Goal: Information Seeking & Learning: Check status

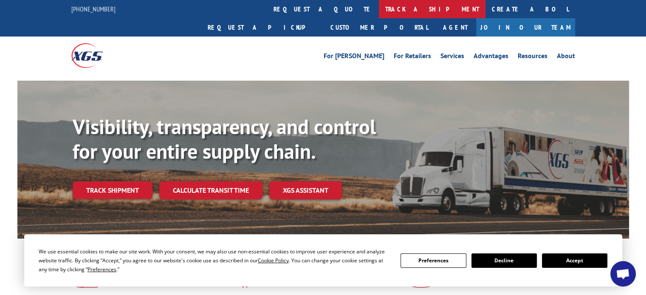
click at [379, 6] on link "track a shipment" at bounding box center [432, 9] width 107 height 18
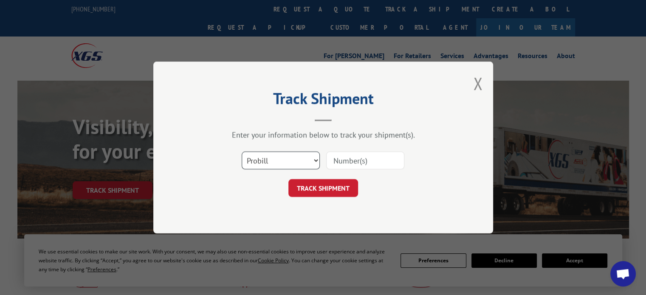
click at [289, 160] on select "Select category... Probill BOL PO" at bounding box center [281, 161] width 78 height 18
click at [362, 161] on input at bounding box center [365, 161] width 78 height 18
paste input "17622499"
type input "17622499"
click button "TRACK SHIPMENT" at bounding box center [324, 188] width 70 height 18
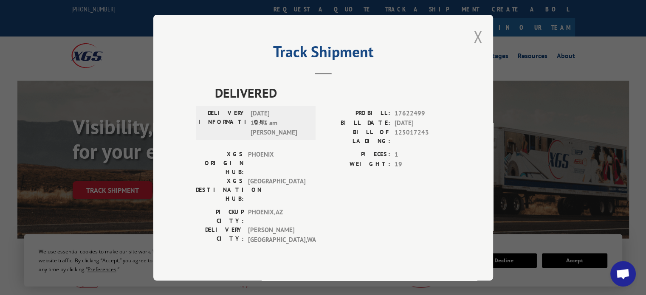
click at [478, 48] on button "Close modal" at bounding box center [477, 36] width 9 height 23
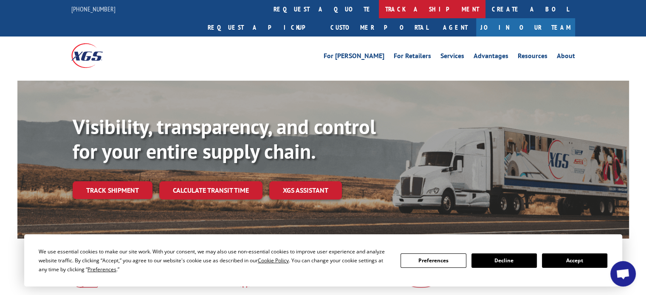
click at [379, 12] on link "track a shipment" at bounding box center [432, 9] width 107 height 18
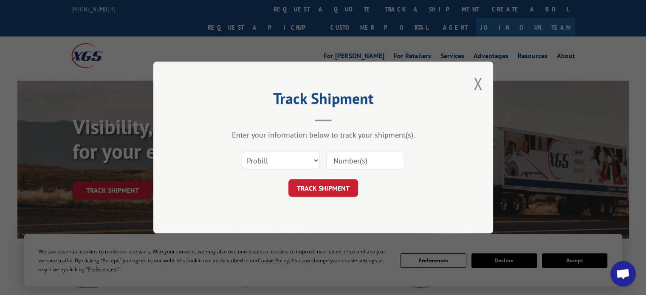
click at [342, 161] on input at bounding box center [365, 161] width 78 height 18
paste input "17622499"
type input "17622499"
click button "TRACK SHIPMENT" at bounding box center [324, 188] width 70 height 18
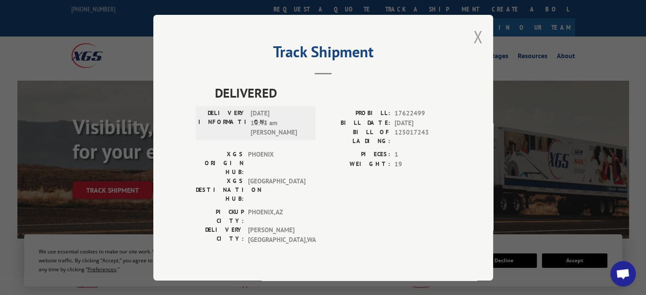
click at [480, 48] on button "Close modal" at bounding box center [477, 36] width 9 height 23
